Goal: Task Accomplishment & Management: Complete application form

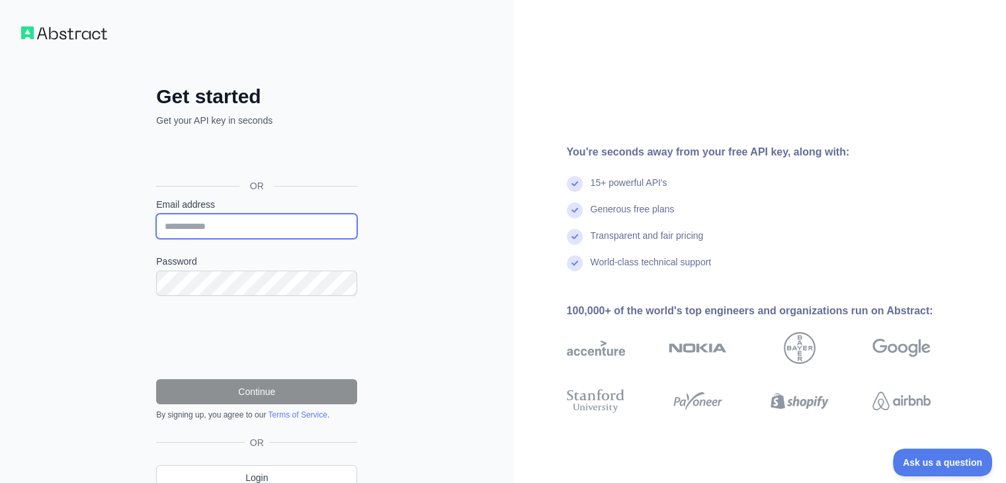
click at [235, 227] on input "Email address" at bounding box center [256, 226] width 201 height 25
type input "**********"
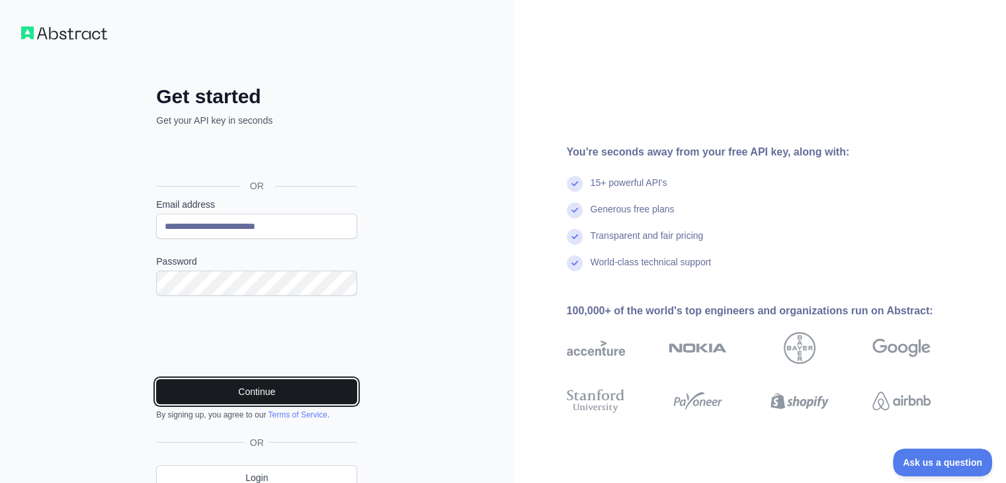
click at [225, 392] on button "Continue" at bounding box center [256, 391] width 201 height 25
